Goal: Information Seeking & Learning: Learn about a topic

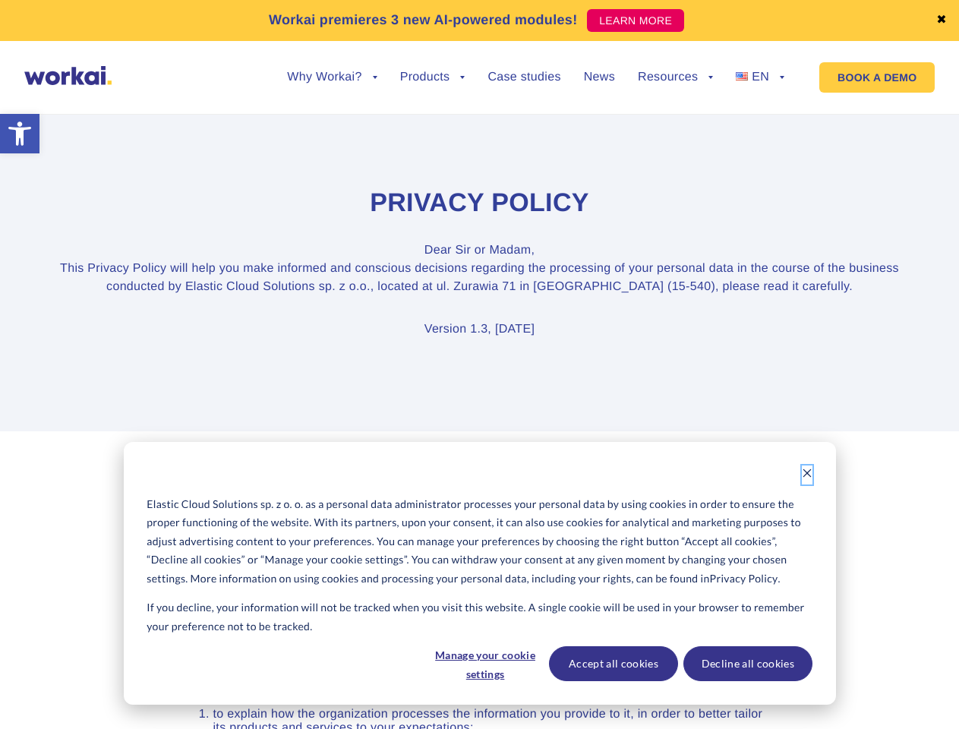
click at [807, 474] on icon "Dismiss cookie banner" at bounding box center [807, 473] width 11 height 11
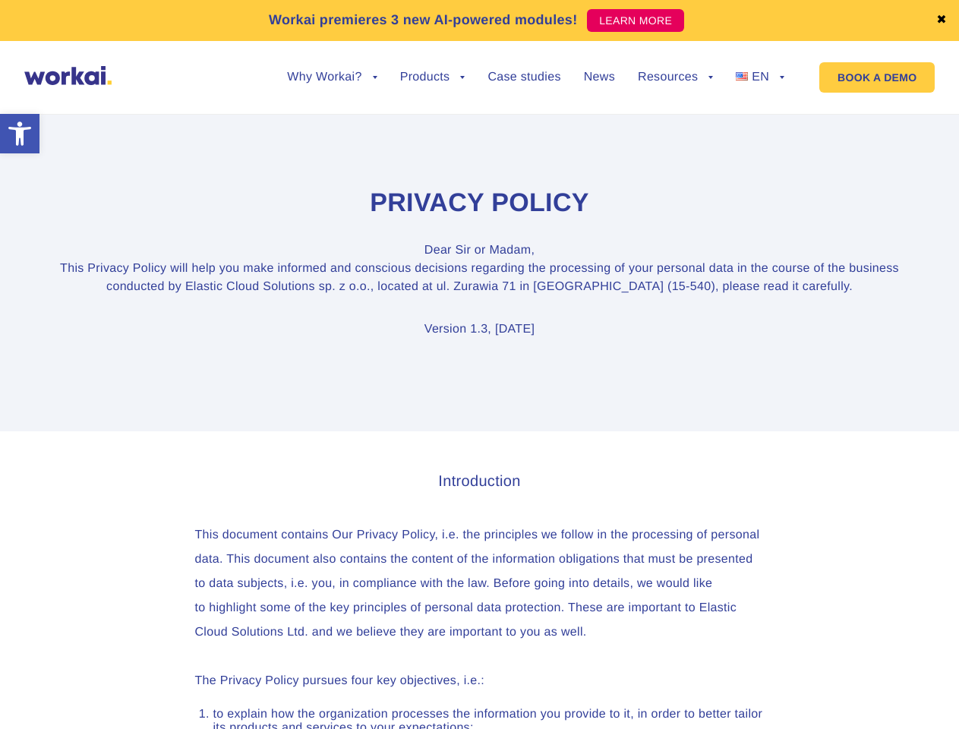
click at [941, 20] on link "✖" at bounding box center [941, 20] width 11 height 12
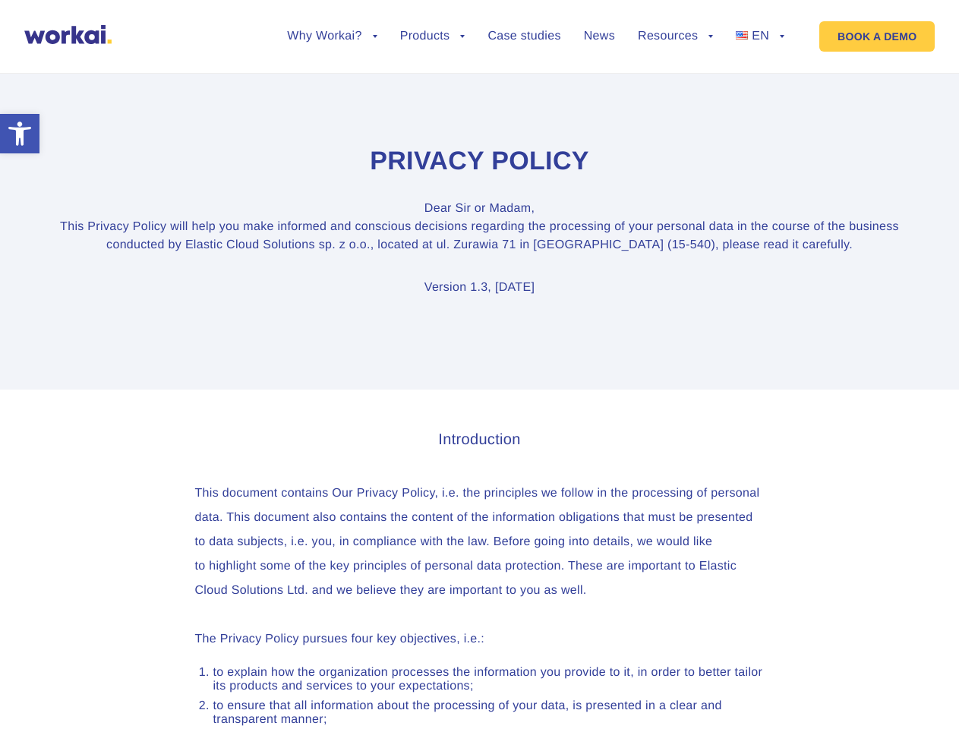
click at [332, 89] on section "Privacy Policy Dear [PERSON_NAME] or Madam, This Privacy Policy will help you m…" at bounding box center [479, 221] width 959 height 336
click at [332, 77] on section "Privacy Policy Dear [PERSON_NAME] or Madam, This Privacy Policy will help you m…" at bounding box center [479, 221] width 959 height 336
click at [433, 89] on section "Privacy Policy Dear [PERSON_NAME] or Madam, This Privacy Policy will help you m…" at bounding box center [479, 221] width 959 height 336
click at [675, 89] on section "Privacy Policy Dear [PERSON_NAME] or Madam, This Privacy Policy will help you m…" at bounding box center [479, 221] width 959 height 336
click at [675, 77] on section "Privacy Policy Dear [PERSON_NAME] or Madam, This Privacy Policy will help you m…" at bounding box center [479, 221] width 959 height 336
